Goal: Task Accomplishment & Management: Complete application form

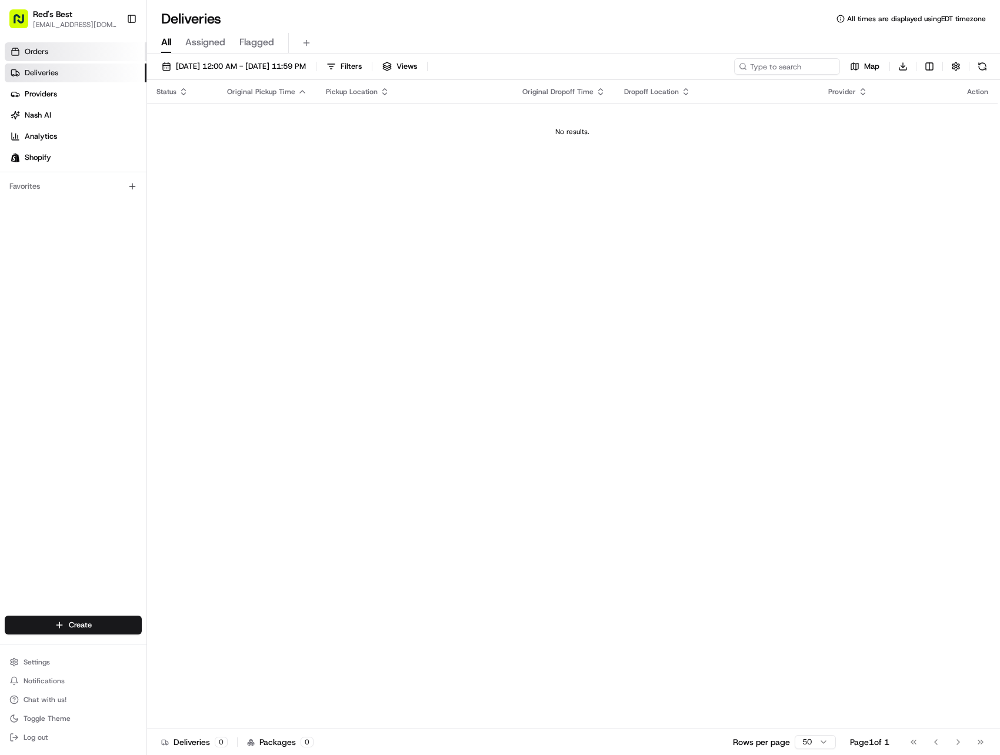
click at [54, 51] on link "Orders" at bounding box center [76, 51] width 142 height 19
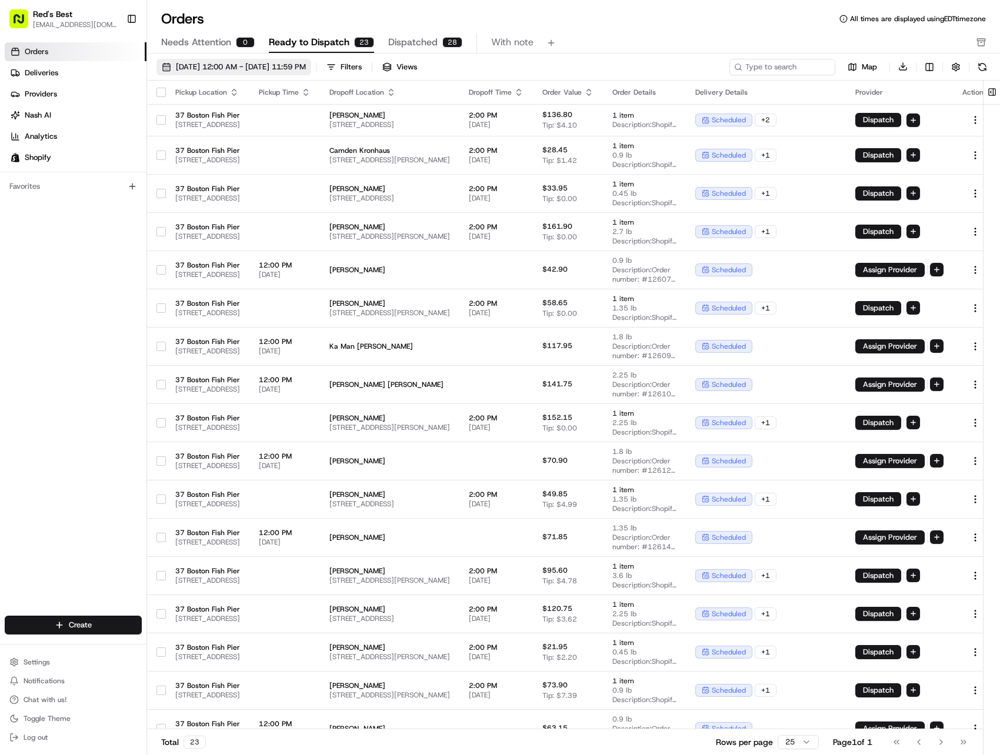
click at [221, 71] on span "[DATE] 12:00 AM - [DATE] 11:59 PM" at bounding box center [241, 67] width 130 height 11
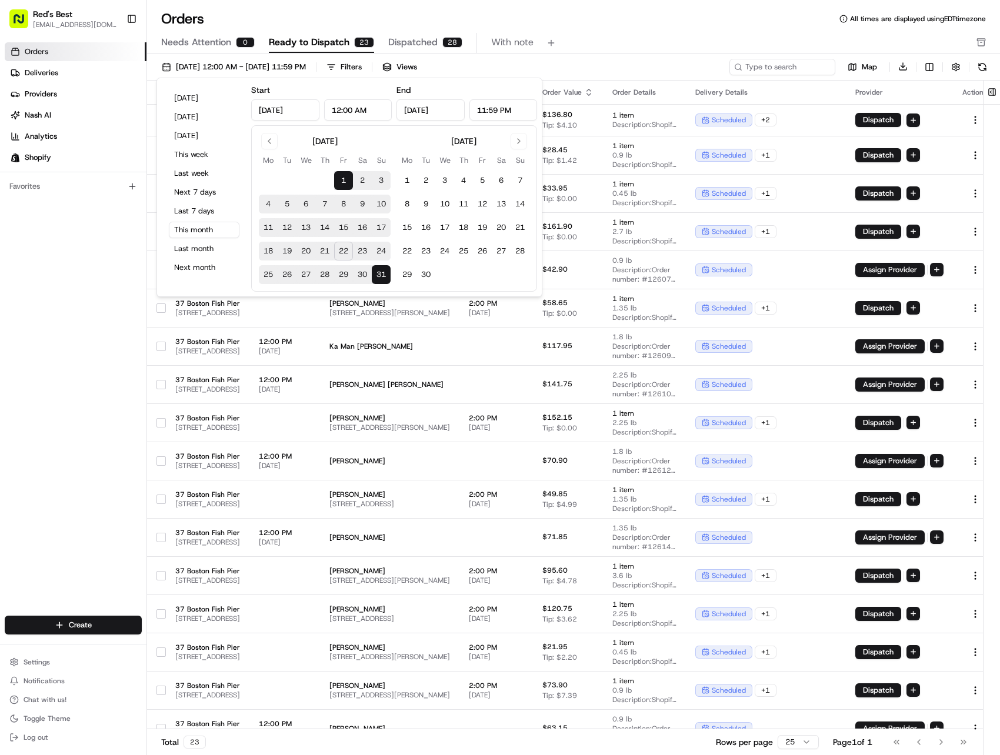
click at [346, 252] on button "22" at bounding box center [343, 251] width 19 height 19
type input "Aug 22, 2025"
click at [346, 252] on button "22" at bounding box center [343, 251] width 19 height 19
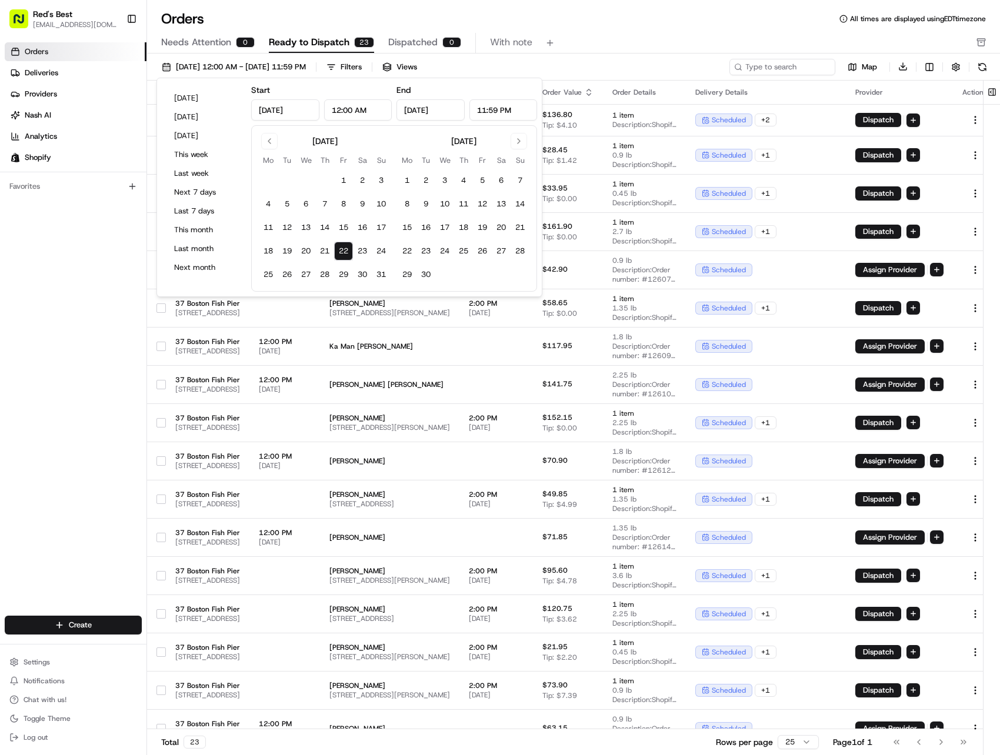
click at [615, 25] on div "Orders All times are displayed using EDT timezone" at bounding box center [573, 18] width 853 height 19
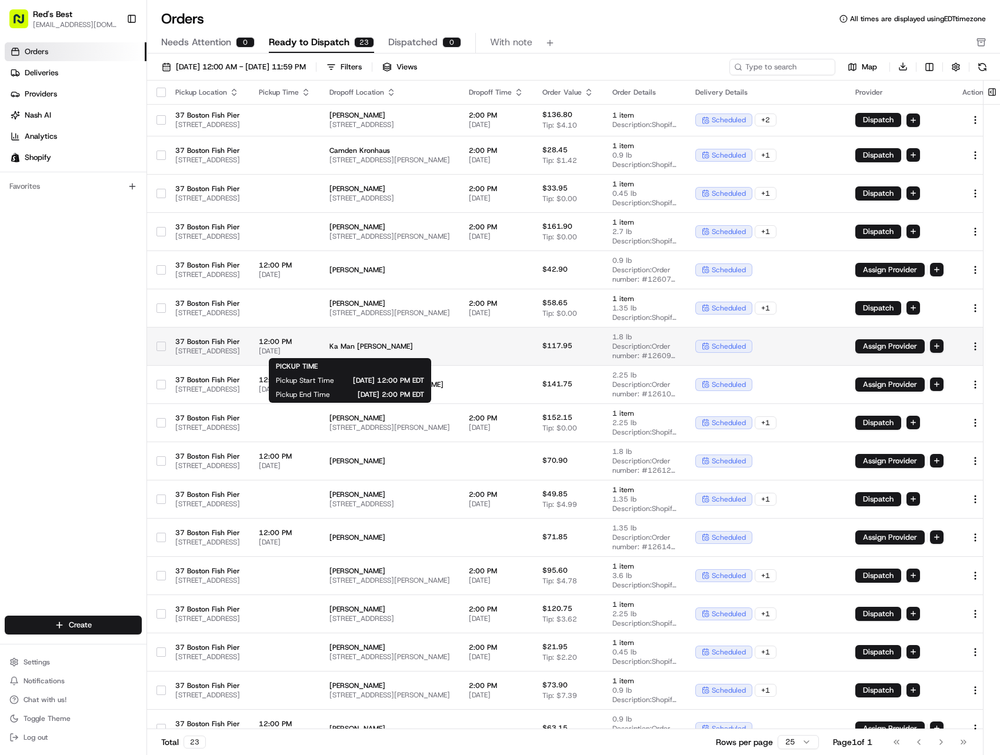
click at [311, 348] on span "[DATE]" at bounding box center [285, 350] width 52 height 9
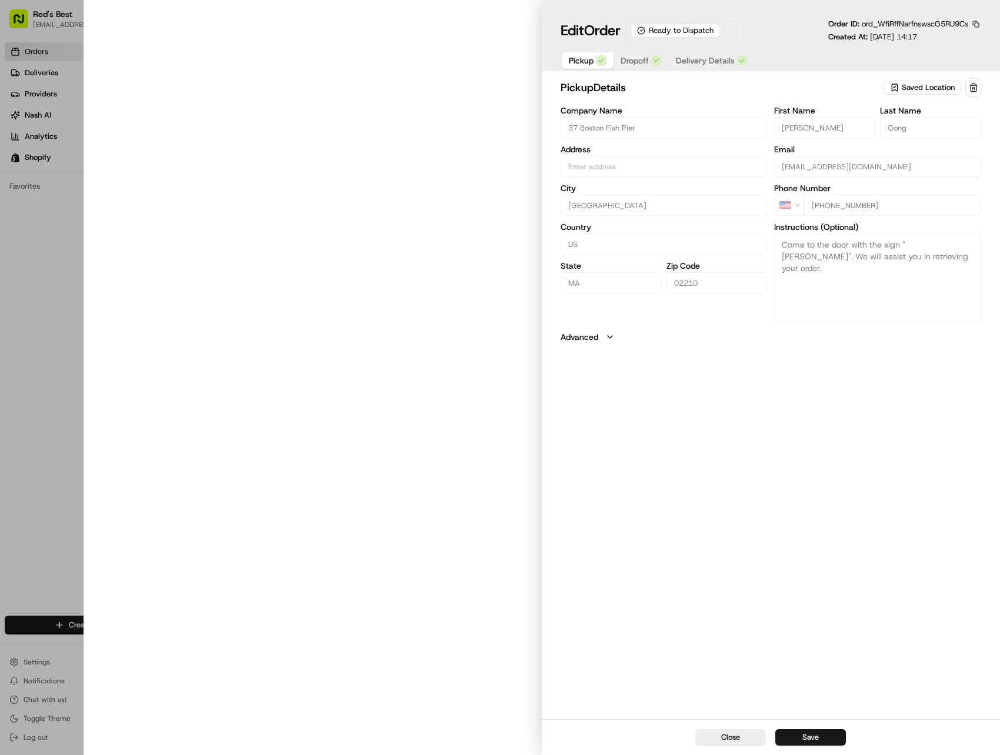
type input "[STREET_ADDRESS]"
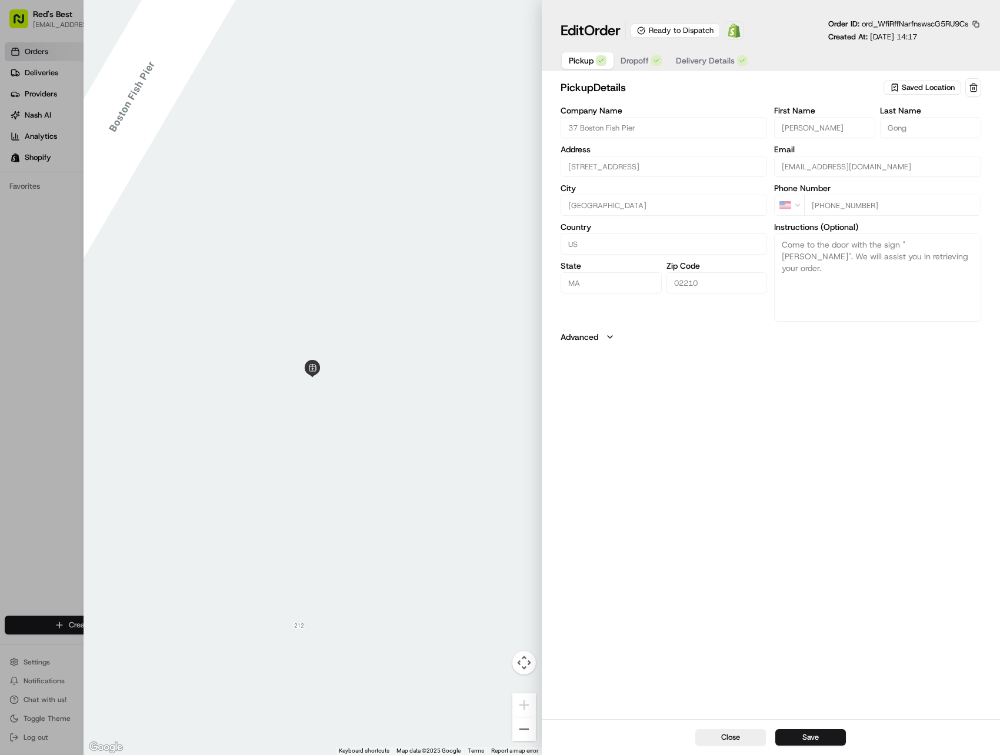
click at [606, 334] on icon "button" at bounding box center [609, 336] width 9 height 9
click at [643, 58] on span "Dropoff" at bounding box center [634, 61] width 28 height 12
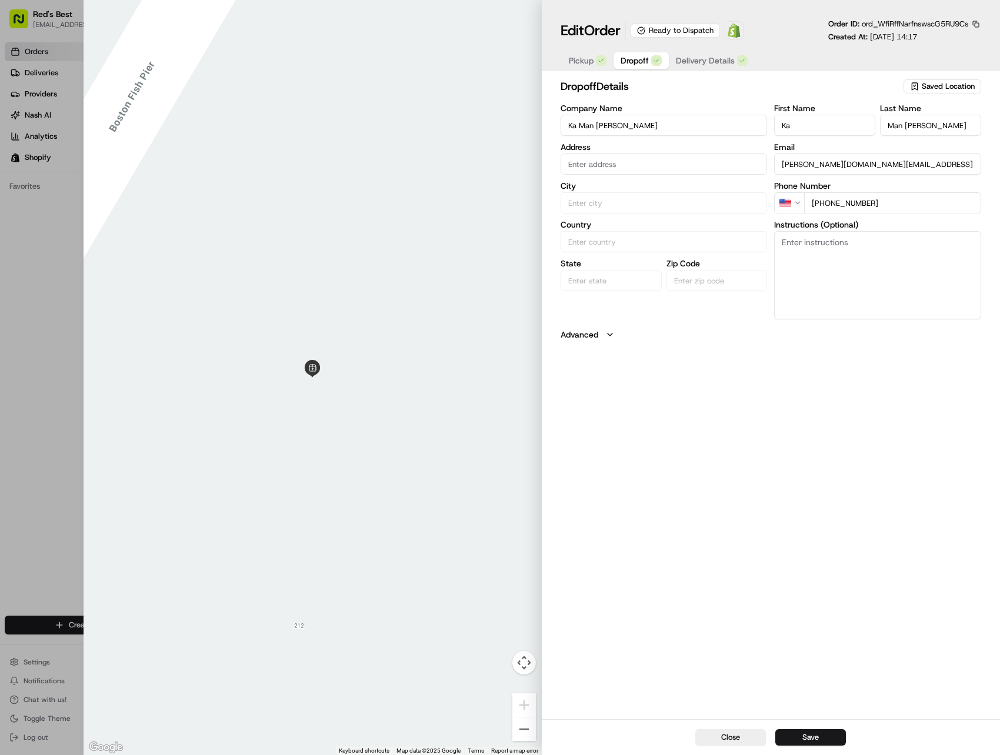
click at [603, 332] on button "Advanced" at bounding box center [770, 335] width 420 height 12
click at [707, 55] on span "Delivery Details" at bounding box center [705, 61] width 59 height 12
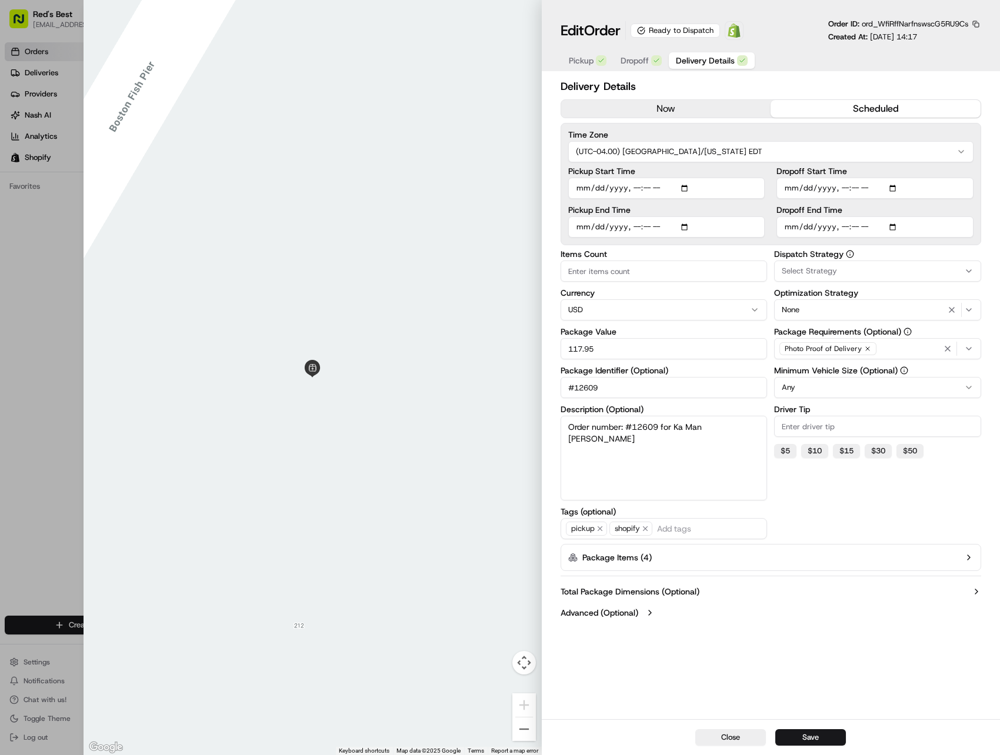
click at [602, 185] on input "Pickup Start Time" at bounding box center [666, 188] width 197 height 21
click at [690, 190] on input "Pickup Start Time" at bounding box center [666, 188] width 197 height 21
type input "[DATE]T12:00"
click at [771, 128] on div "Time Zone (UTC-04.00) America/New York EDT Pickup Start Time Pickup End Time Dr…" at bounding box center [770, 184] width 420 height 122
click at [595, 228] on input "Pickup End Time" at bounding box center [666, 226] width 197 height 21
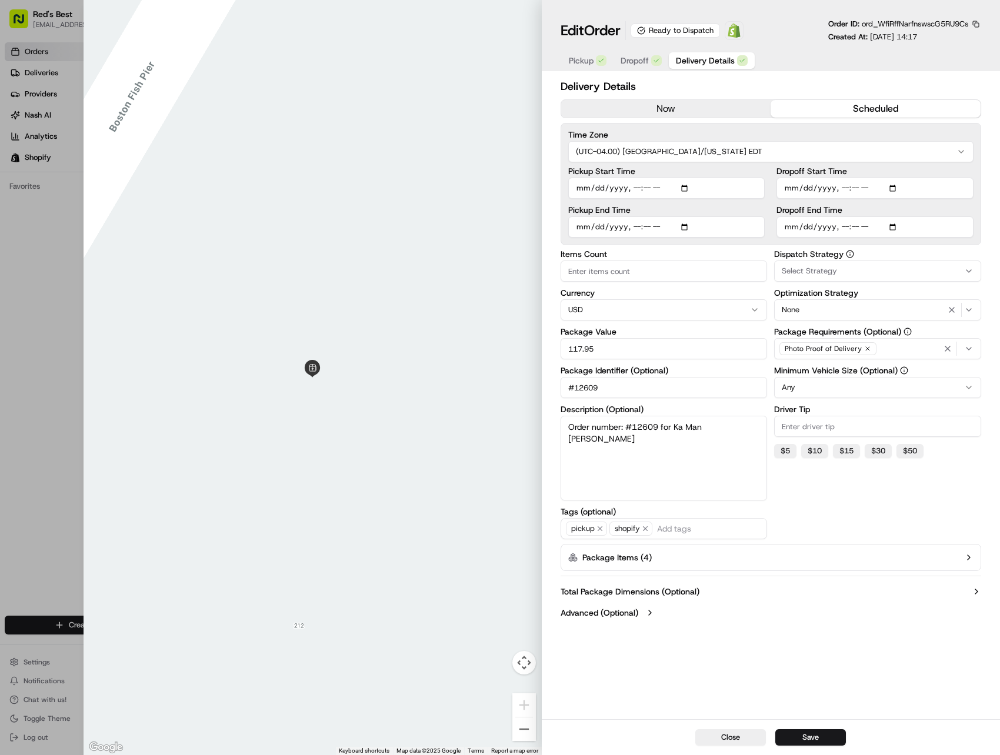
click at [690, 230] on input "Pickup End Time" at bounding box center [666, 226] width 197 height 21
type input "[DATE]T14:00"
click at [814, 128] on div "Time Zone (UTC-04.00) America/New York EDT Pickup Start Time Pickup End Time Dr…" at bounding box center [770, 184] width 420 height 122
click at [817, 739] on button "Save" at bounding box center [810, 737] width 71 height 16
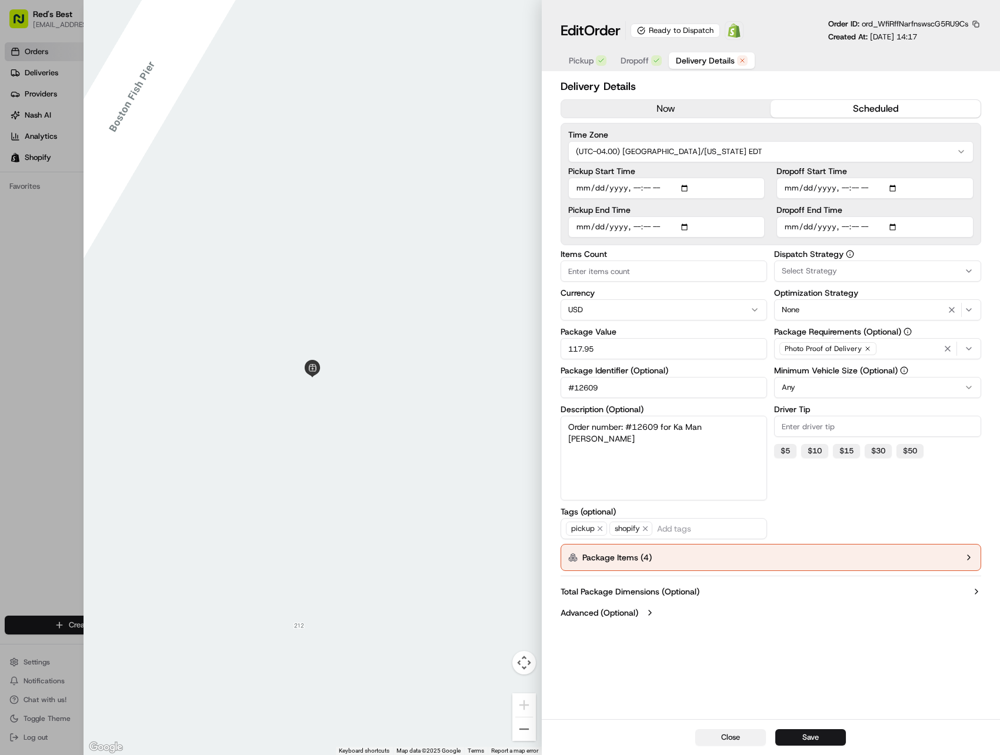
click at [733, 736] on button "Close" at bounding box center [730, 737] width 71 height 16
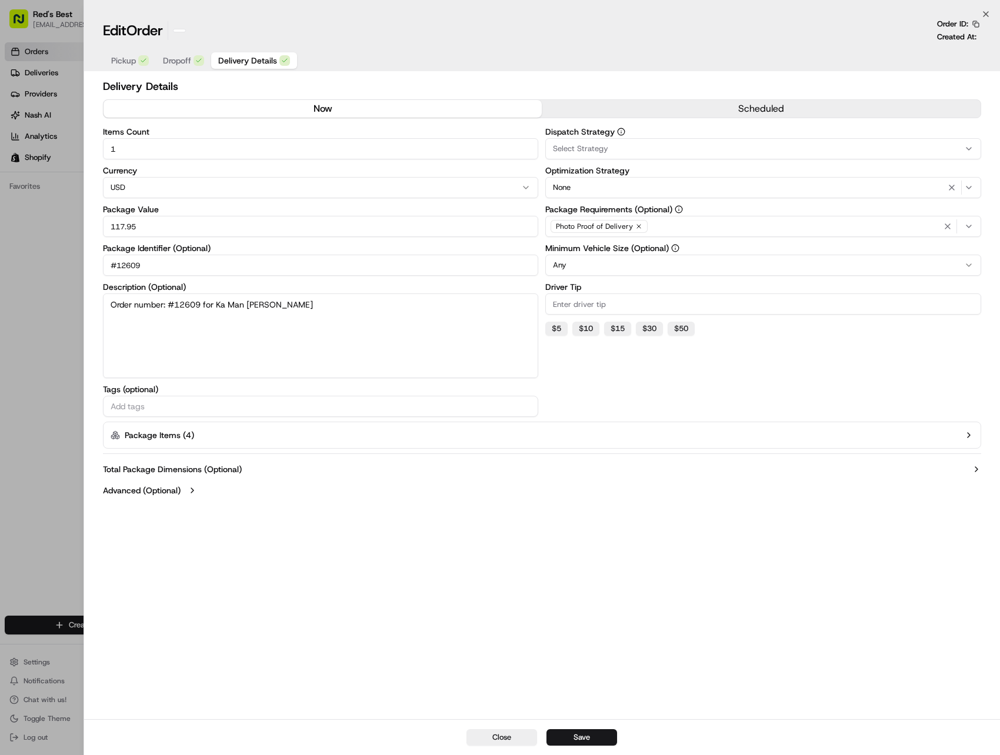
type input "1"
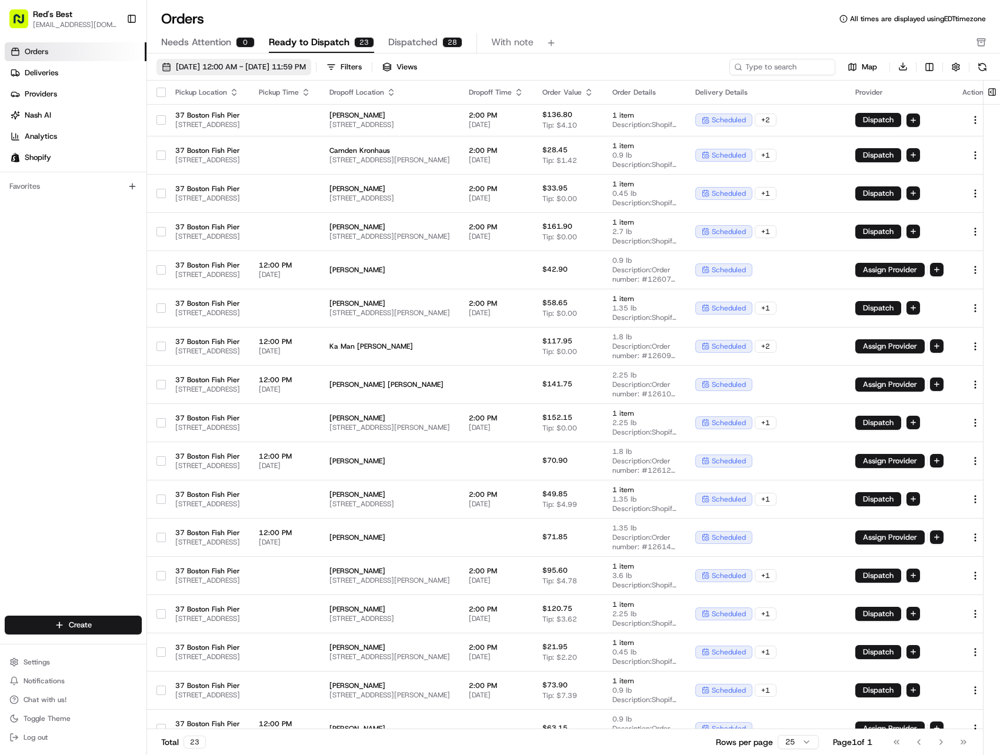
click at [216, 68] on span "[DATE] 12:00 AM - [DATE] 11:59 PM" at bounding box center [241, 67] width 130 height 11
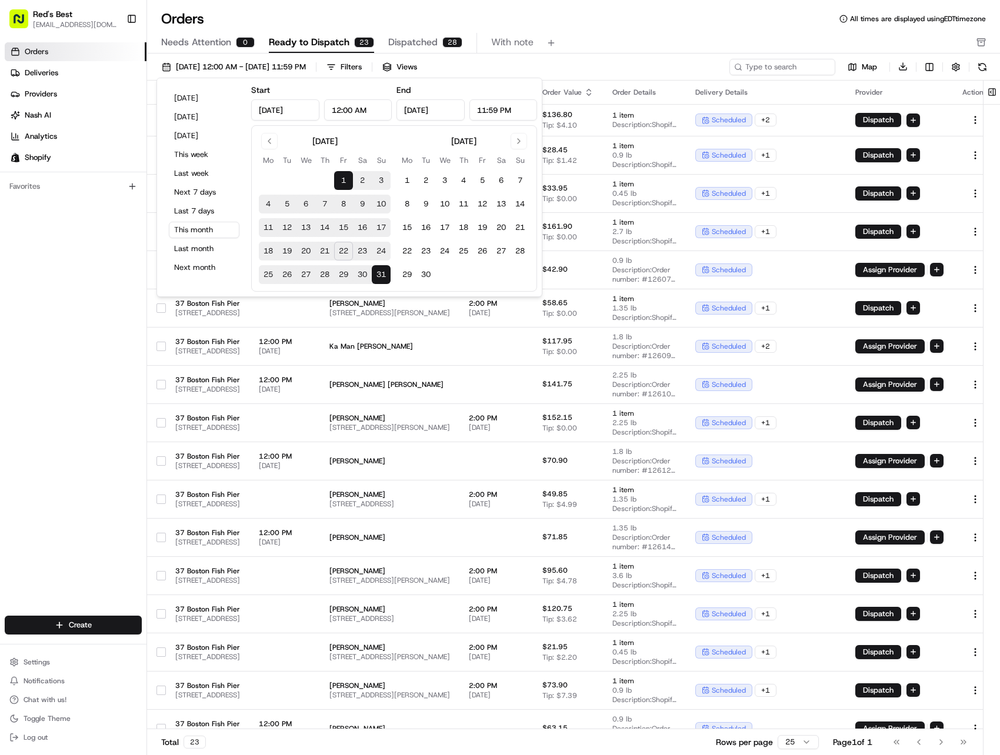
click at [290, 276] on button "26" at bounding box center [287, 274] width 19 height 19
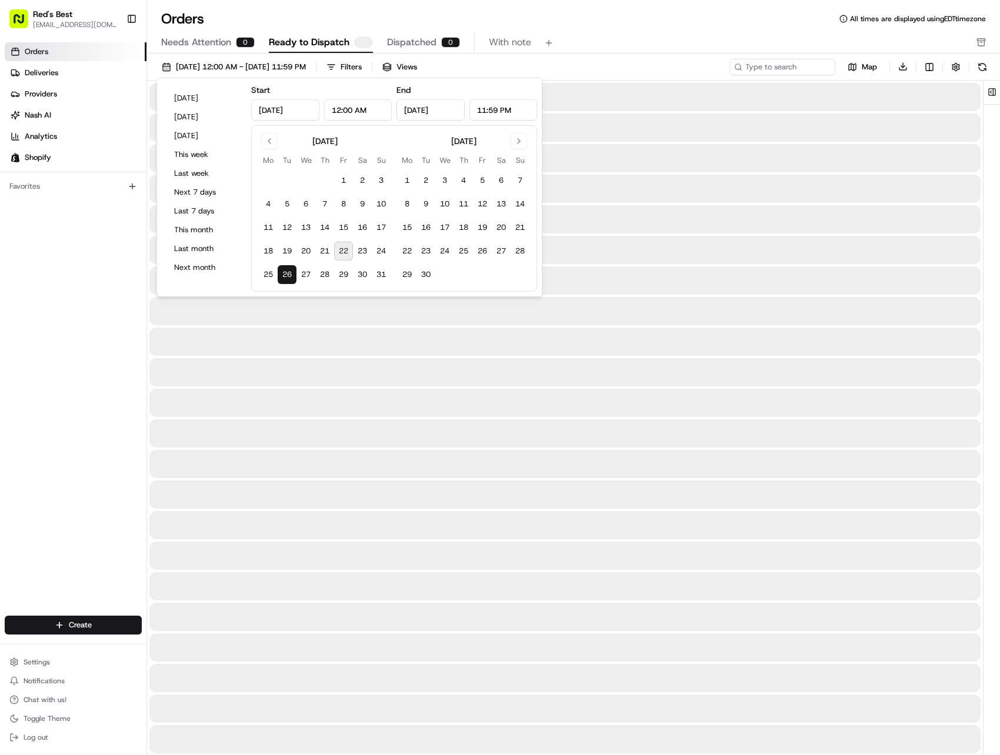
type input "[DATE]"
click at [290, 276] on button "26" at bounding box center [287, 274] width 19 height 19
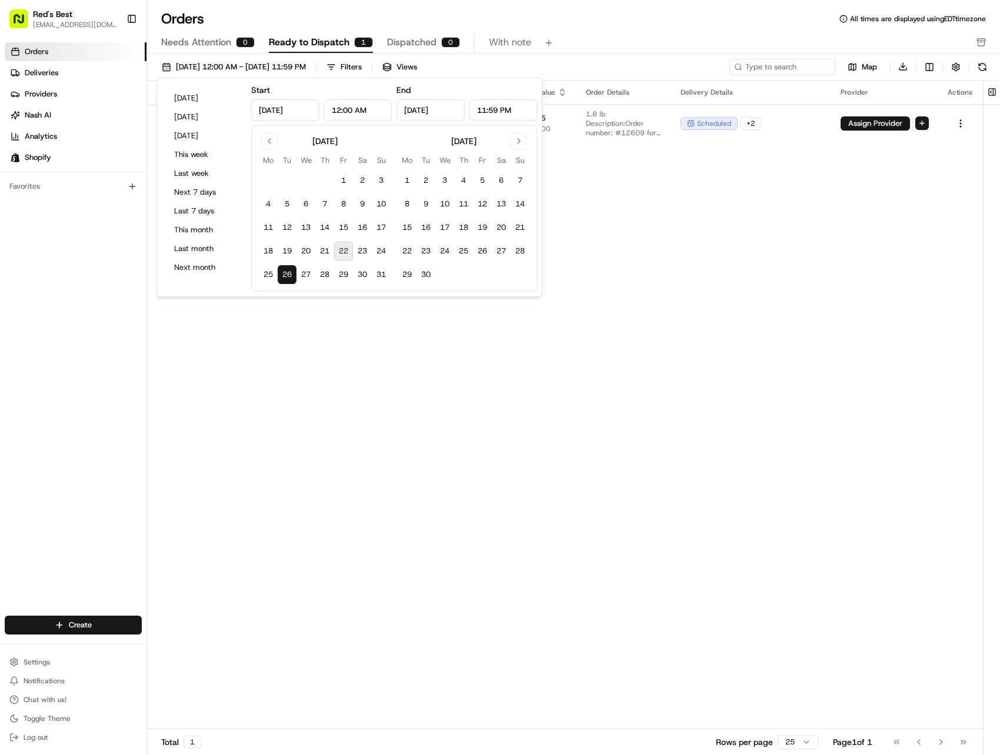
click at [618, 28] on div "Orders All times are displayed using EDT timezone" at bounding box center [573, 18] width 853 height 19
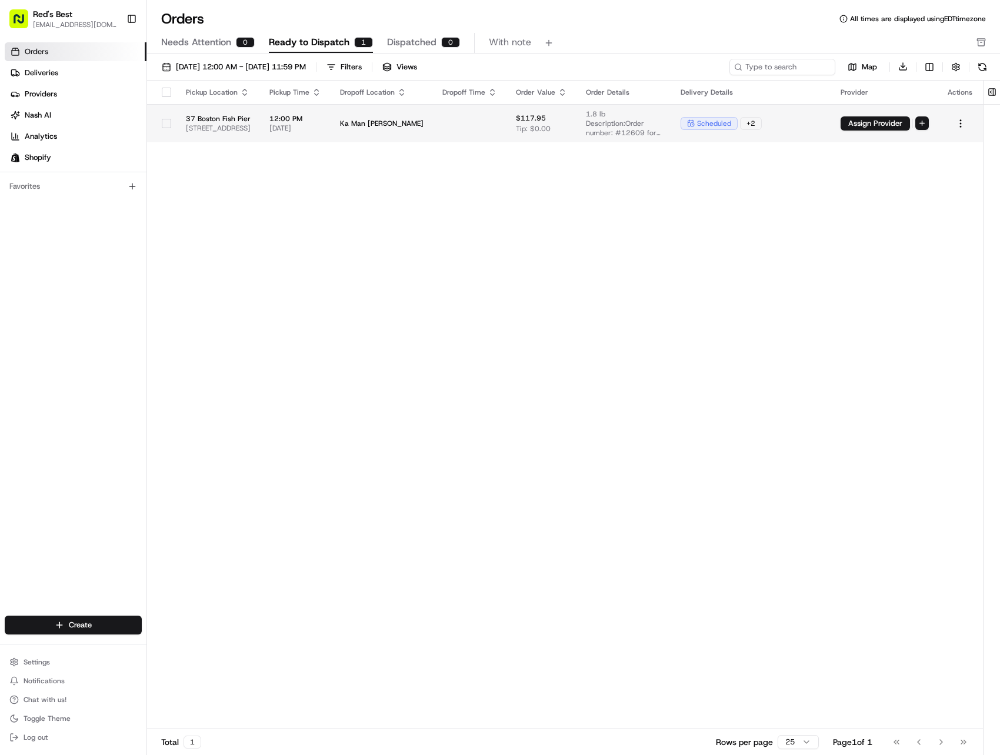
click at [321, 124] on span "[DATE]" at bounding box center [295, 127] width 52 height 9
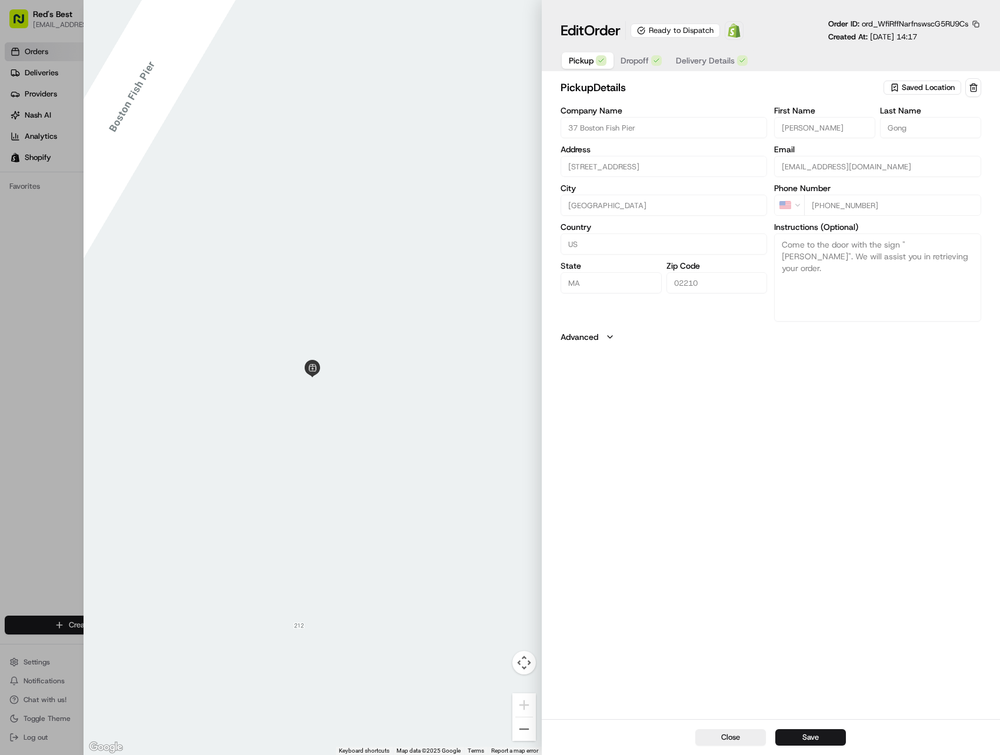
click at [707, 64] on span "Delivery Details" at bounding box center [705, 61] width 59 height 12
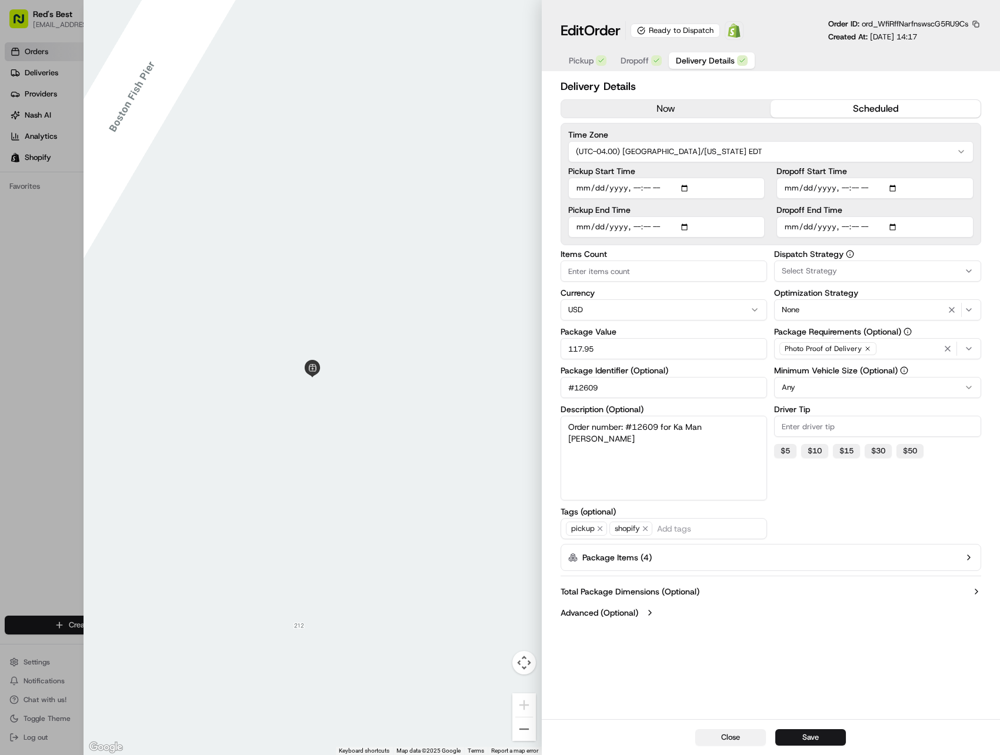
click at [706, 741] on button "Close" at bounding box center [730, 737] width 71 height 16
type input "1"
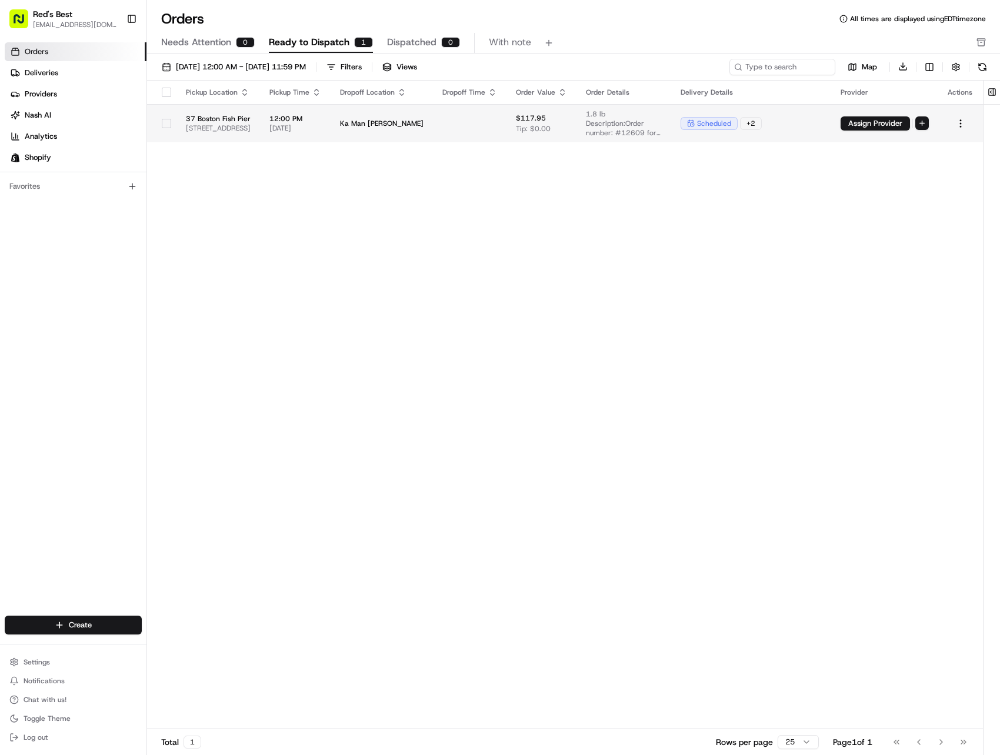
click at [506, 123] on td at bounding box center [470, 123] width 74 height 38
